Goal: Transaction & Acquisition: Purchase product/service

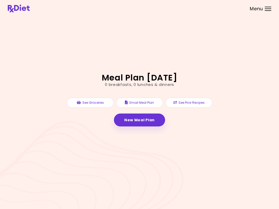
click at [149, 120] on link "New Meal Plan" at bounding box center [139, 120] width 51 height 13
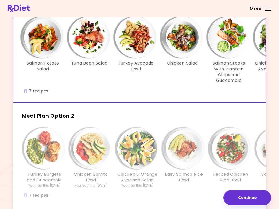
scroll to position [44, 0]
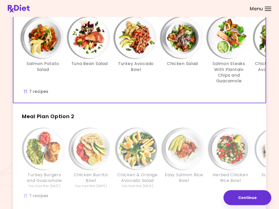
click at [250, 114] on h2 "Meal Plan Option 2" at bounding box center [139, 114] width 253 height 13
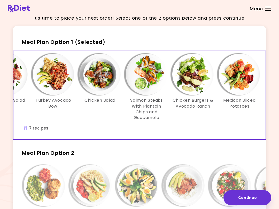
scroll to position [0, 85]
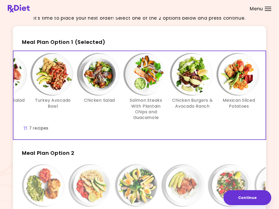
click at [198, 116] on div "Chicken Burgers & Avocado Ranch" at bounding box center [192, 87] width 47 height 67
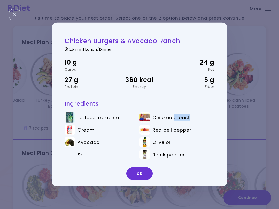
click at [256, 193] on div "Chicken Burgers & Avocado Ranch 25 min | Lunch/Dinner 10 g Carbs 24 g Fat 27 g …" at bounding box center [139, 104] width 279 height 209
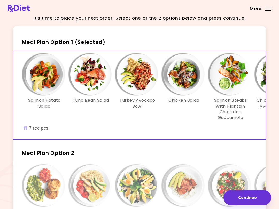
scroll to position [0, 0]
click at [49, 78] on img "Info - Salmon Potato Salad - Meal Plan Option 1 (Selected)" at bounding box center [44, 74] width 41 height 41
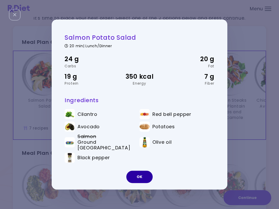
click at [143, 173] on button "OK" at bounding box center [139, 177] width 26 height 12
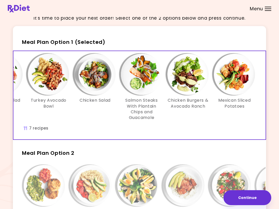
scroll to position [0, 89]
click at [189, 77] on img "Info - Chicken Burgers & Avocado Ranch - Meal Plan Option 1 (Selected)" at bounding box center [187, 74] width 41 height 41
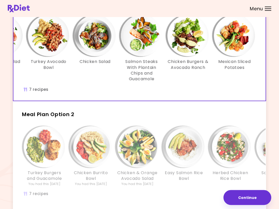
scroll to position [50, 0]
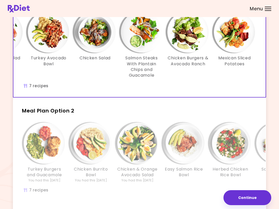
click at [98, 142] on img "Info - Chicken Burrito Bowl - Meal Plan Option 2" at bounding box center [90, 143] width 41 height 41
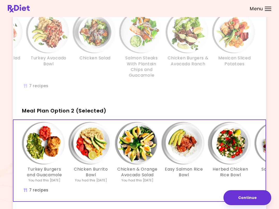
click at [222, 126] on img "Info - Herbed Chicken Rice Bowl - Meal Plan Option 2 (Selected)" at bounding box center [230, 143] width 41 height 41
click at [96, 142] on img "Info - Chicken Burrito Bowl - Meal Plan Option 2 (Selected)" at bounding box center [90, 143] width 41 height 41
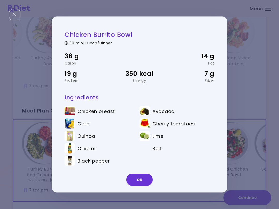
click at [150, 175] on button "OK" at bounding box center [139, 180] width 26 height 12
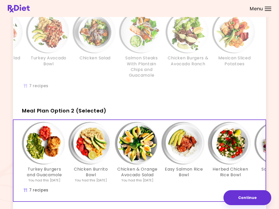
click at [149, 175] on h3 "Chicken & Orange Avocado Salad" at bounding box center [137, 173] width 41 height 12
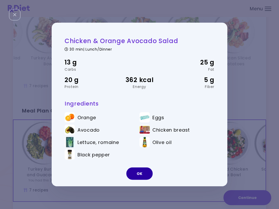
click at [143, 172] on button "OK" at bounding box center [139, 174] width 26 height 12
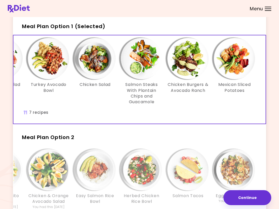
scroll to position [23, 0]
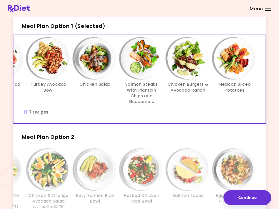
click at [263, 6] on span "Menu" at bounding box center [256, 8] width 13 height 5
click at [100, 63] on img "Info - Chicken Salad - Meal Plan Option 1 (Selected)" at bounding box center [94, 58] width 41 height 41
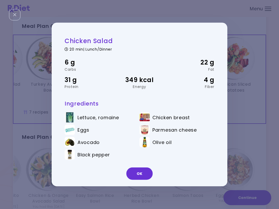
click at [145, 175] on button "OK" at bounding box center [139, 174] width 26 height 12
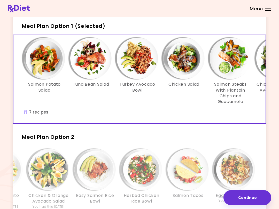
scroll to position [0, 0]
click at [151, 24] on h2 "Meal Plan Option 1 (Selected)" at bounding box center [139, 23] width 253 height 13
click at [96, 60] on img "Info - Tuna Bean Salad - Meal Plan Option 1 (Selected)" at bounding box center [90, 58] width 41 height 41
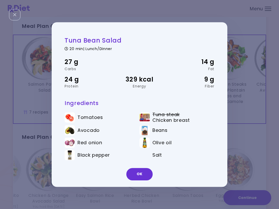
click at [143, 171] on button "OK" at bounding box center [139, 174] width 26 height 12
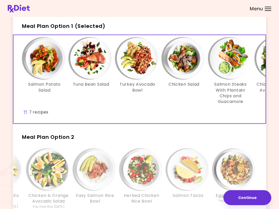
click at [45, 64] on img "Info - Salmon Potato Salad - Meal Plan Option 1 (Selected)" at bounding box center [44, 58] width 41 height 41
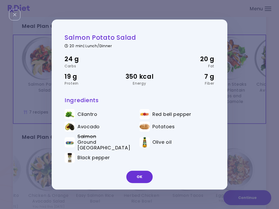
click at [147, 171] on button "OK" at bounding box center [139, 177] width 26 height 12
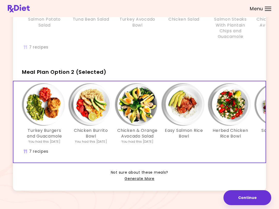
click at [53, 105] on img "Info - Turkey Burgers and Guacamole - Meal Plan Option 2 (Selected)" at bounding box center [44, 104] width 41 height 41
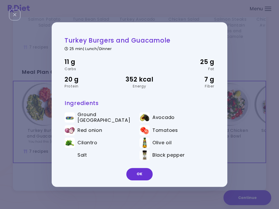
click at [146, 174] on button "OK" at bounding box center [139, 174] width 26 height 12
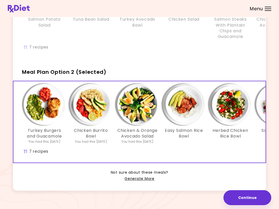
click at [94, 106] on img "Info - Chicken Burrito Bowl - Meal Plan Option 2 (Selected)" at bounding box center [90, 104] width 41 height 41
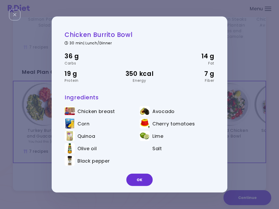
click at [145, 182] on button "OK" at bounding box center [139, 180] width 26 height 12
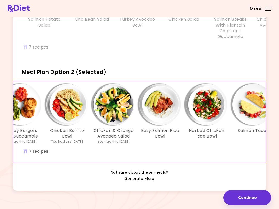
scroll to position [0, 24]
click at [221, 81] on div "Turkey Burgers and Guacamole You had this [DATE] Chicken Burrito Bowl You had t…" at bounding box center [159, 121] width 341 height 81
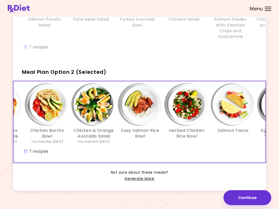
scroll to position [0, 44]
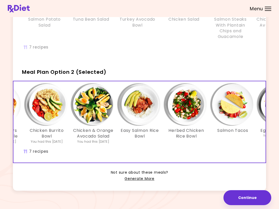
click at [192, 107] on img "Info - Herbed Chicken Rice Bowl - Meal Plan Option 2 (Selected)" at bounding box center [186, 104] width 41 height 41
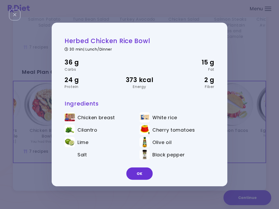
click at [147, 174] on button "OK" at bounding box center [139, 174] width 26 height 12
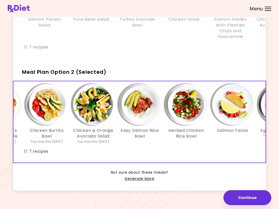
click at [193, 102] on img "Info - Herbed Chicken Rice Bowl - Meal Plan Option 2 (Selected)" at bounding box center [186, 104] width 41 height 41
click at [193, 100] on img "Info - Herbed Chicken Rice Bowl - Meal Plan Option 2 (Selected)" at bounding box center [186, 104] width 41 height 41
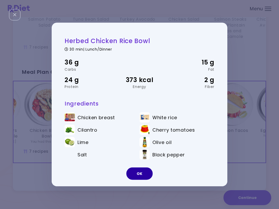
click at [253, 193] on button "Continue" at bounding box center [248, 197] width 48 height 15
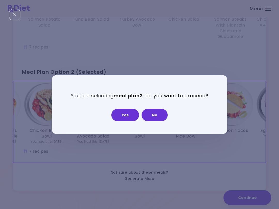
click at [250, 192] on button "Continue" at bounding box center [248, 197] width 48 height 15
click at [165, 114] on button "No" at bounding box center [155, 115] width 26 height 12
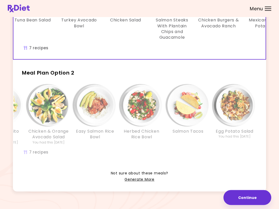
scroll to position [88, 0]
click at [258, 111] on div "Egg Potato Salad You had this [DATE]" at bounding box center [234, 115] width 47 height 60
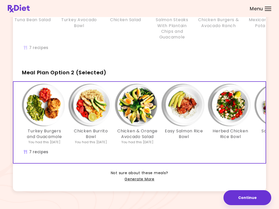
scroll to position [0, 0]
click at [71, 70] on span "Meal Plan Option 2 (Selected)" at bounding box center [64, 72] width 85 height 7
click at [95, 72] on span "Meal Plan Option 2 (Selected)" at bounding box center [64, 72] width 85 height 7
click at [256, 196] on button "Continue" at bounding box center [248, 197] width 48 height 15
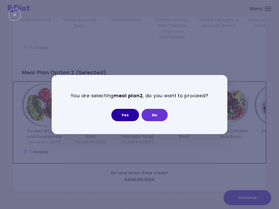
click at [133, 112] on button "Yes" at bounding box center [125, 115] width 28 height 12
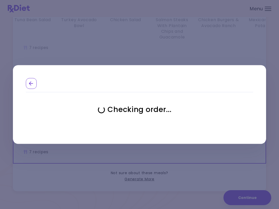
select select "**********"
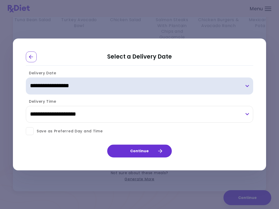
click at [100, 81] on select "**********" at bounding box center [139, 86] width 227 height 17
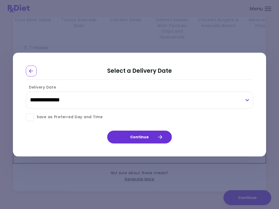
click at [119, 114] on label "Save as Preferred Day and Time" at bounding box center [139, 117] width 227 height 8
click at [148, 136] on button "Continue" at bounding box center [139, 137] width 65 height 13
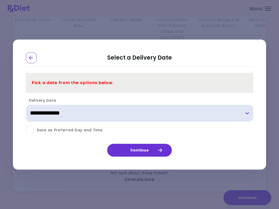
click at [125, 111] on select "**********" at bounding box center [139, 113] width 227 height 17
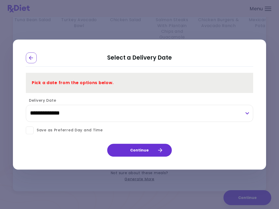
click at [159, 151] on icon "button" at bounding box center [160, 150] width 5 height 5
click at [165, 145] on button "Continue" at bounding box center [139, 150] width 65 height 13
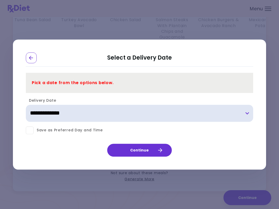
click at [250, 111] on select "**********" at bounding box center [139, 113] width 227 height 17
select select "**********"
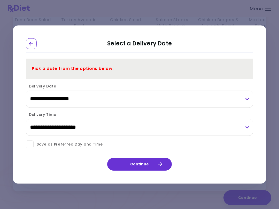
click at [162, 159] on button "Continue" at bounding box center [139, 164] width 65 height 13
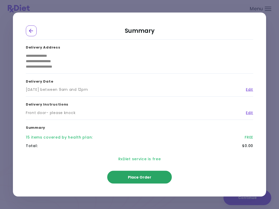
click at [158, 172] on button "Place Order" at bounding box center [139, 177] width 65 height 13
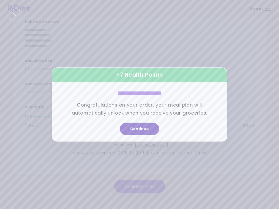
click at [151, 127] on button "Continue" at bounding box center [139, 129] width 39 height 12
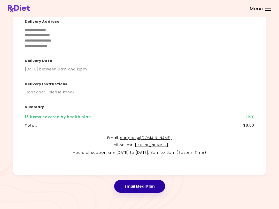
click at [150, 182] on button "Email Meal Plan" at bounding box center [139, 186] width 51 height 13
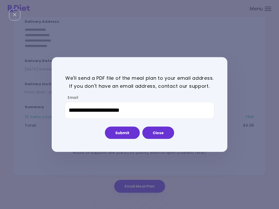
click at [164, 130] on button "Close" at bounding box center [158, 133] width 32 height 12
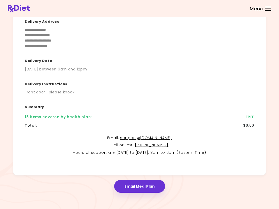
click at [152, 181] on button "Email Meal Plan" at bounding box center [139, 186] width 51 height 13
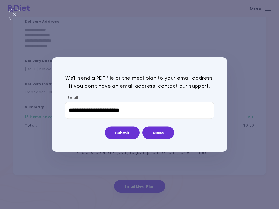
click at [164, 133] on button "Close" at bounding box center [158, 133] width 32 height 12
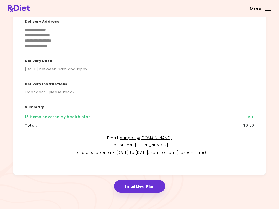
click at [161, 180] on button "Email Meal Plan" at bounding box center [139, 186] width 51 height 13
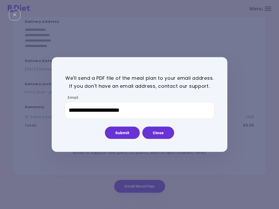
click at [273, 9] on header at bounding box center [139, 8] width 279 height 17
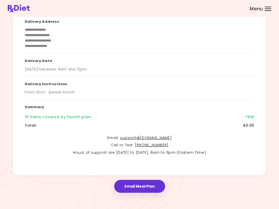
click at [271, 7] on div at bounding box center [268, 7] width 6 height 1
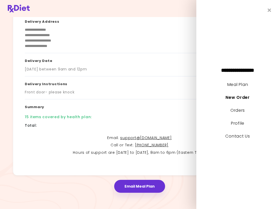
click at [247, 83] on link "Meal Plan" at bounding box center [237, 85] width 21 height 6
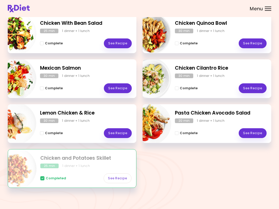
scroll to position [80, 0]
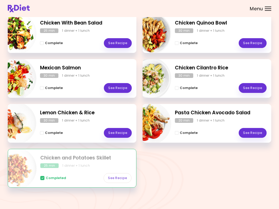
click at [260, 83] on link "See Recipe" at bounding box center [253, 88] width 28 height 10
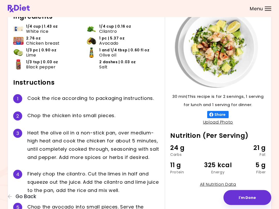
scroll to position [33, 0]
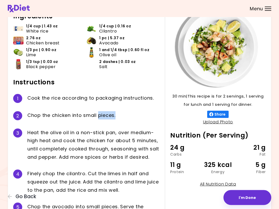
click at [162, 120] on div "Ingredients 1/4 cup | 1.43 oz White rice 1/4 cup | 0.16 oz Cilantro 2.76 oz Chi…" at bounding box center [89, 115] width 152 height 216
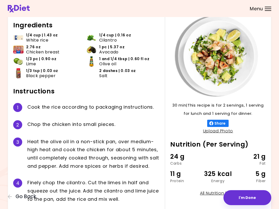
scroll to position [24, 0]
